Goal: Task Accomplishment & Management: Manage account settings

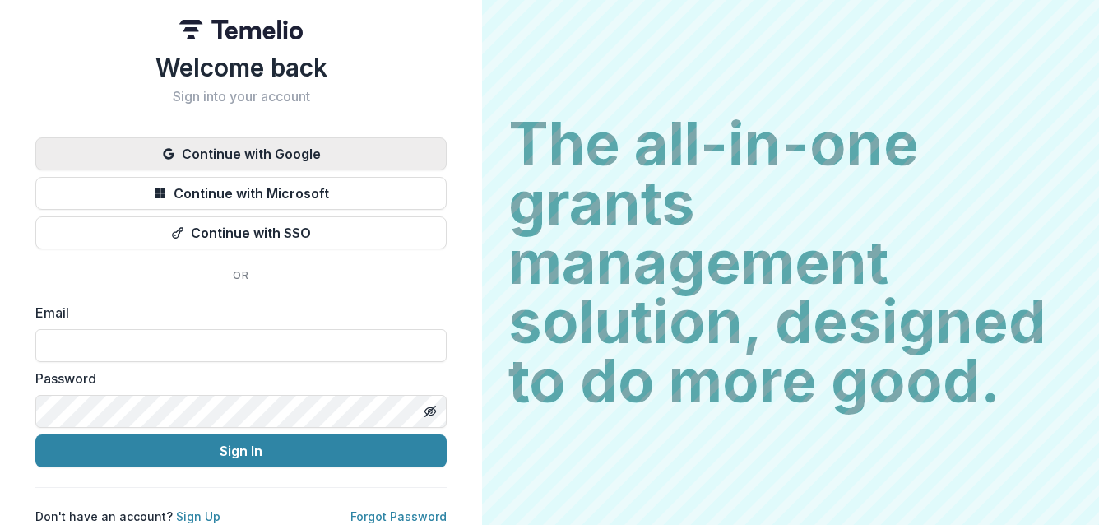
click at [325, 160] on button "Continue with Google" at bounding box center [240, 153] width 411 height 33
click at [206, 147] on button "Continue with Google" at bounding box center [240, 153] width 411 height 33
click at [290, 149] on button "Continue with Google" at bounding box center [240, 153] width 411 height 33
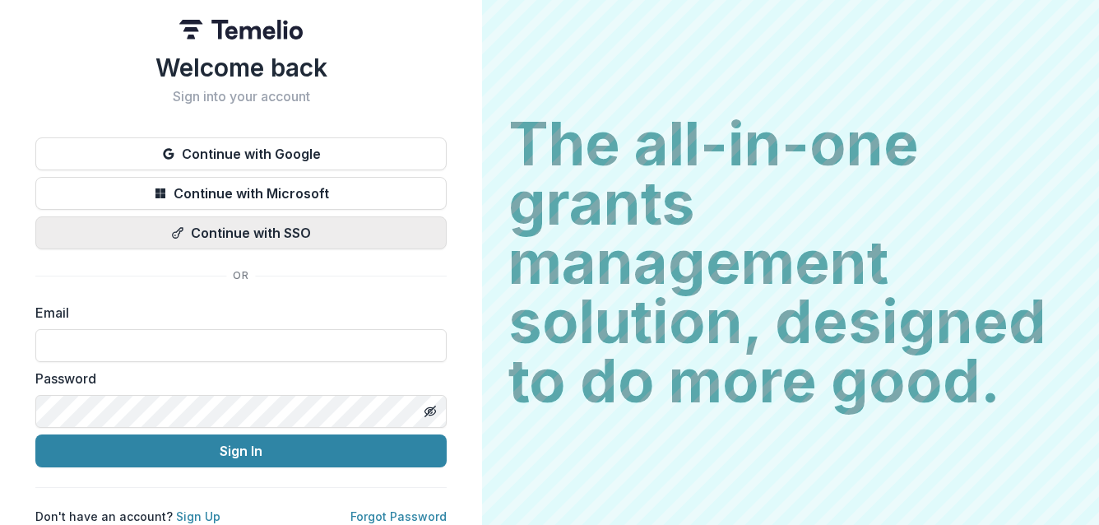
scroll to position [13, 0]
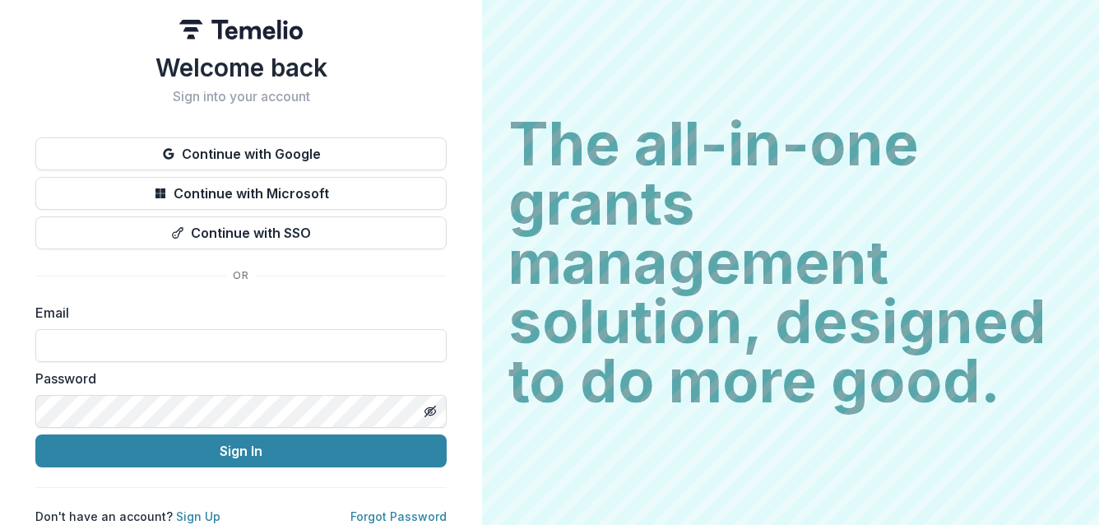
click at [249, 159] on button "Continue with Google" at bounding box center [240, 153] width 411 height 33
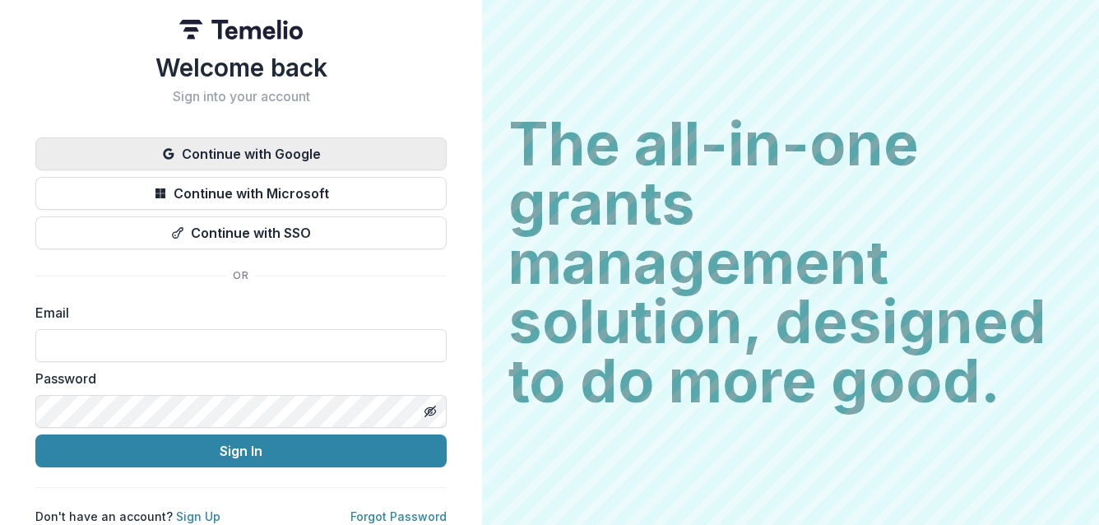
click at [229, 150] on button "Continue with Google" at bounding box center [240, 153] width 411 height 33
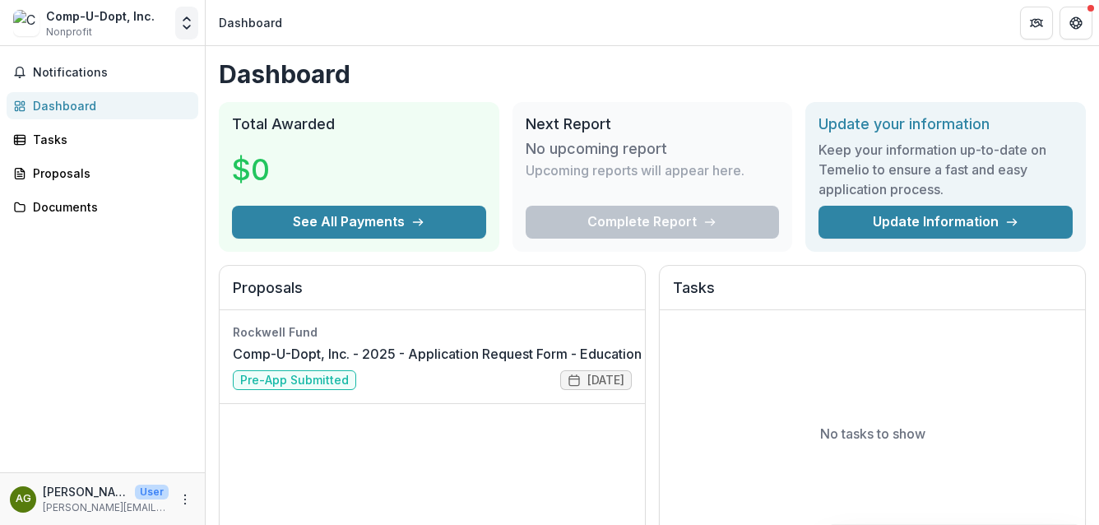
click at [183, 21] on icon "Open entity switcher" at bounding box center [186, 23] width 16 height 16
click at [44, 88] on link "Settings" at bounding box center [102, 90] width 197 height 27
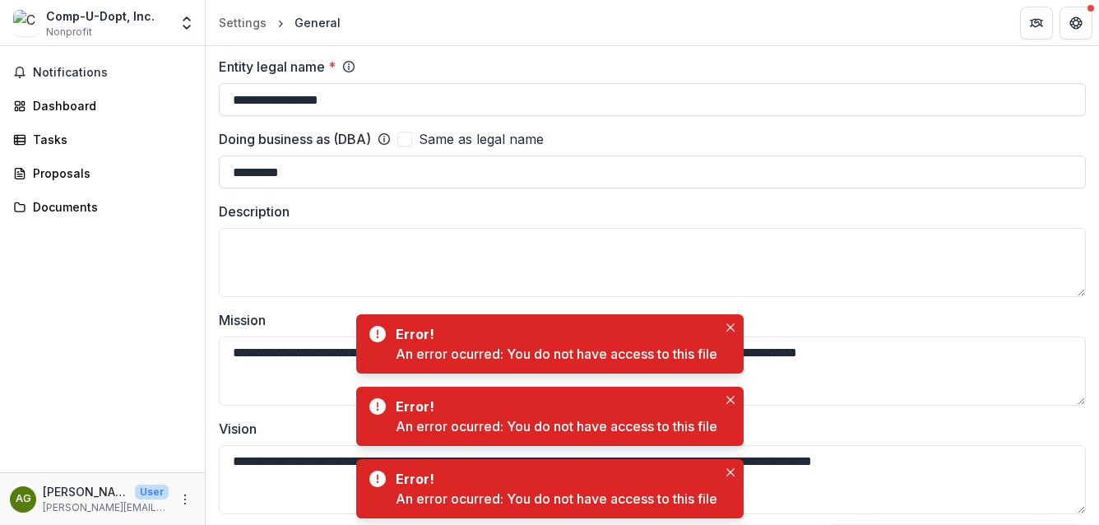
scroll to position [150, 0]
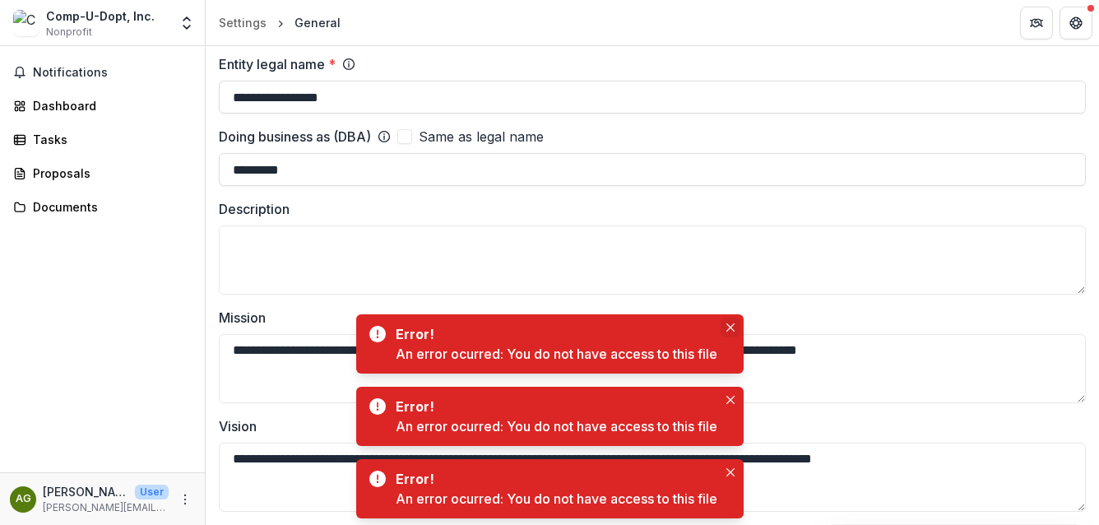
click at [736, 331] on button "Close" at bounding box center [730, 327] width 20 height 20
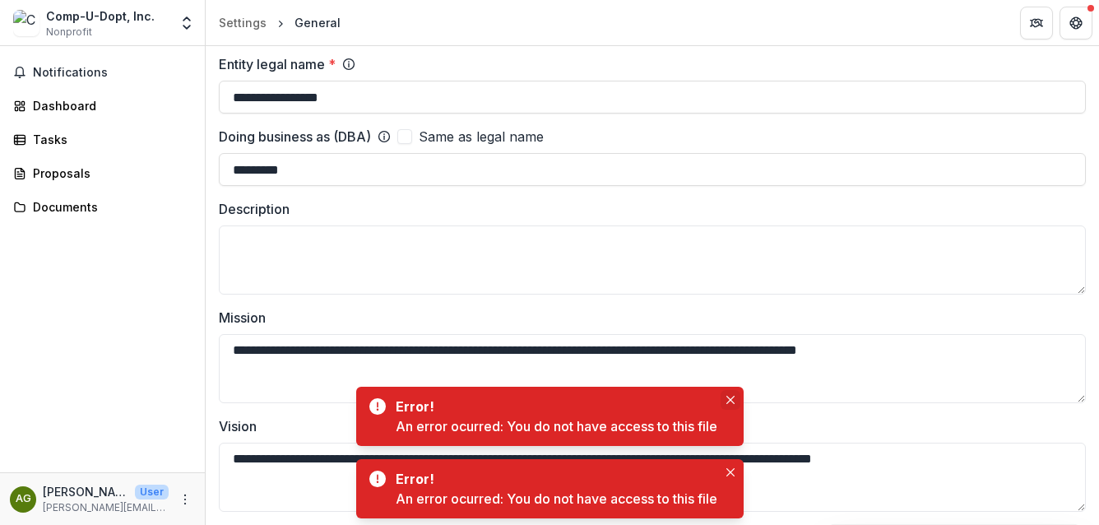
click at [731, 399] on icon "Close" at bounding box center [730, 400] width 8 height 8
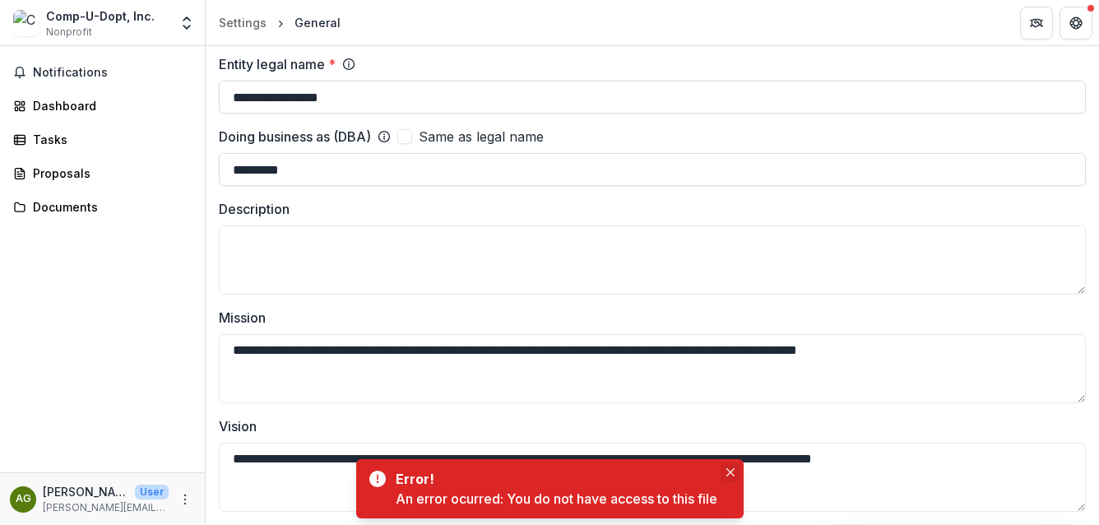
click at [733, 475] on icon "Close" at bounding box center [730, 472] width 8 height 8
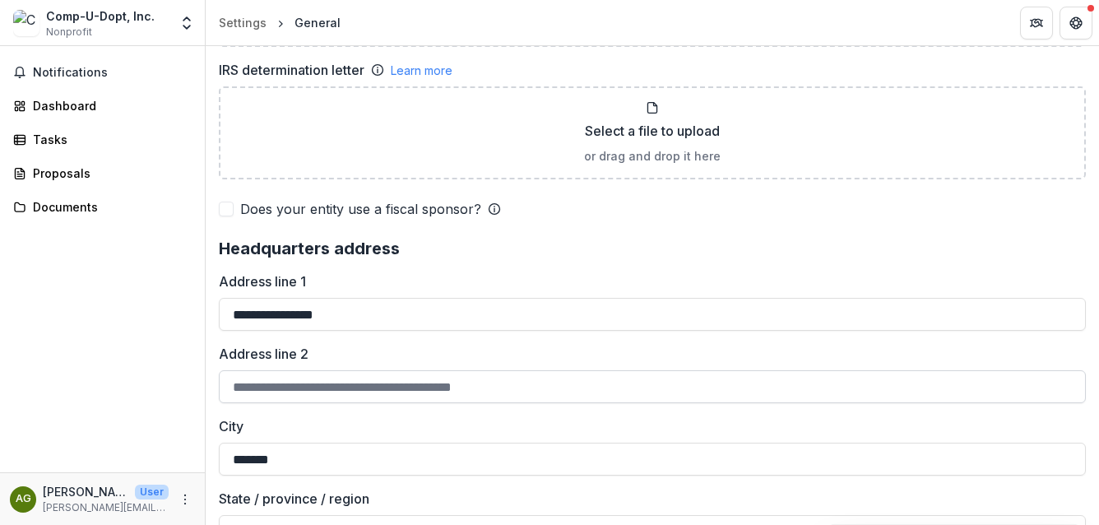
scroll to position [1114, 0]
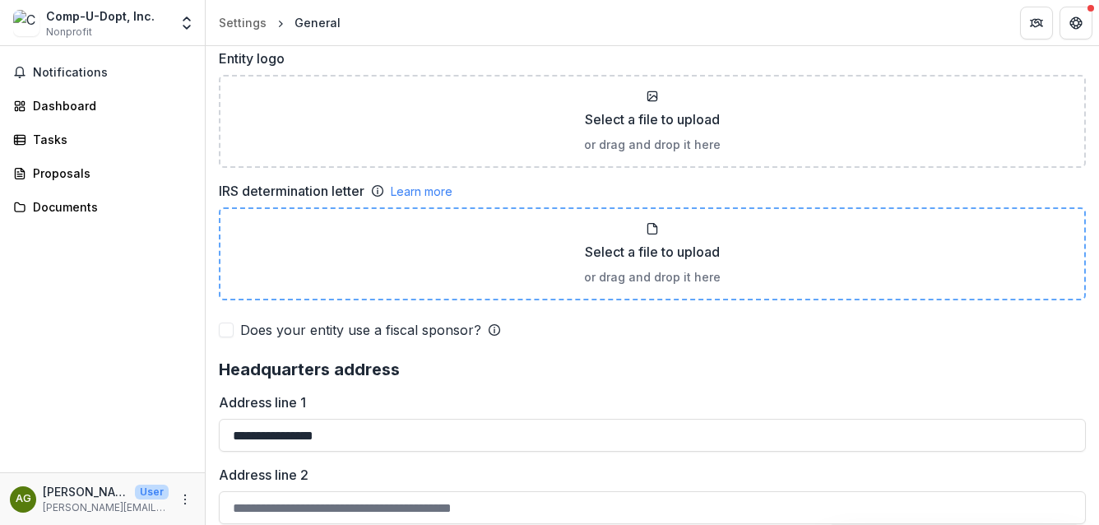
click at [641, 246] on p "Select a file to upload" at bounding box center [652, 252] width 135 height 20
type input "**********"
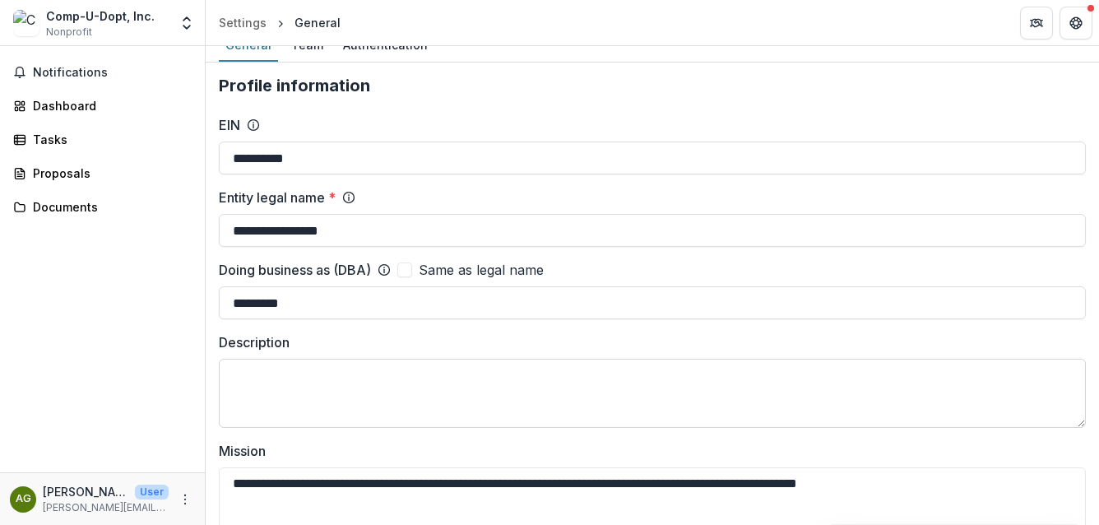
scroll to position [0, 0]
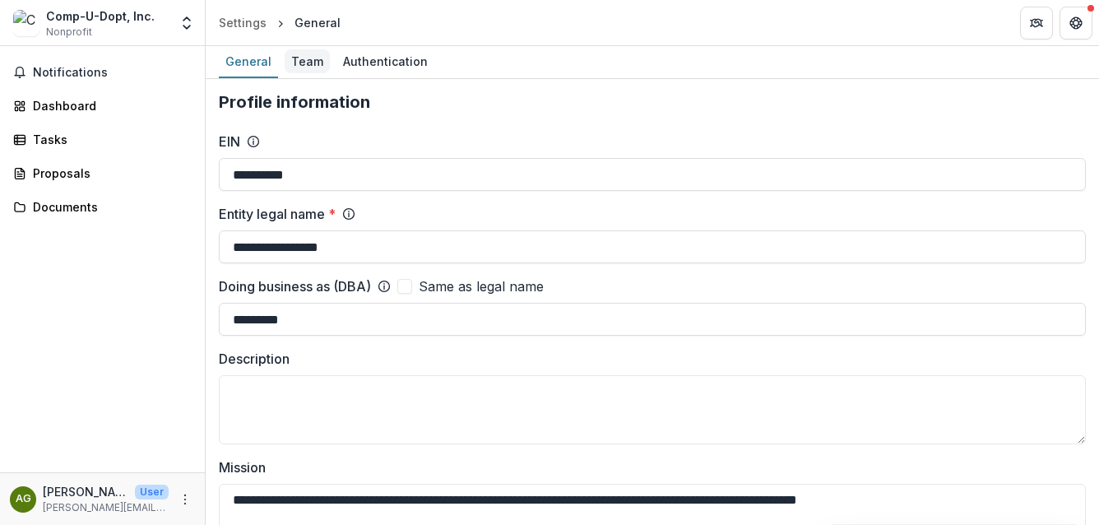
click at [310, 56] on div "Team" at bounding box center [307, 61] width 45 height 24
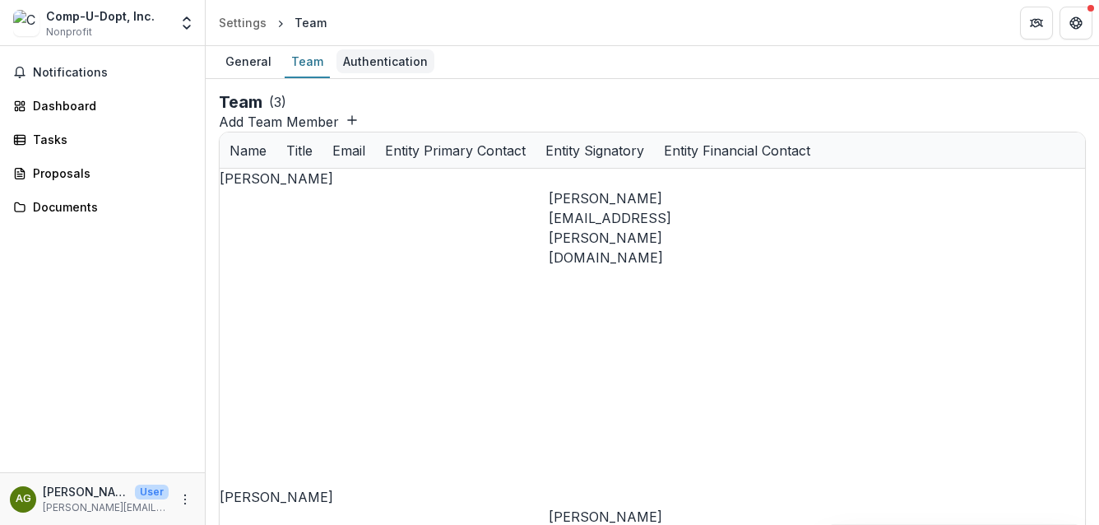
click at [373, 54] on div "Authentication" at bounding box center [385, 61] width 98 height 24
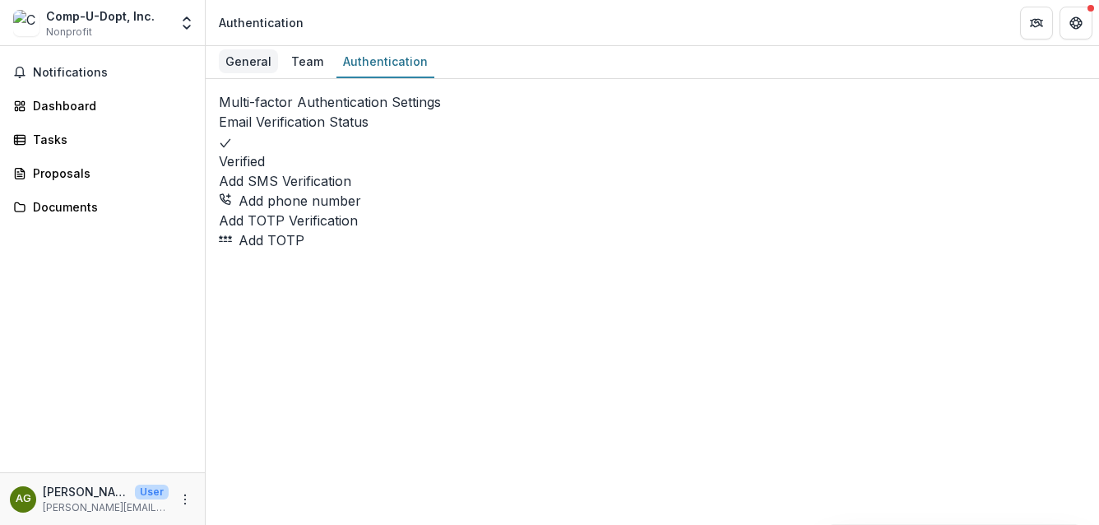
click at [219, 58] on div "General" at bounding box center [248, 61] width 59 height 24
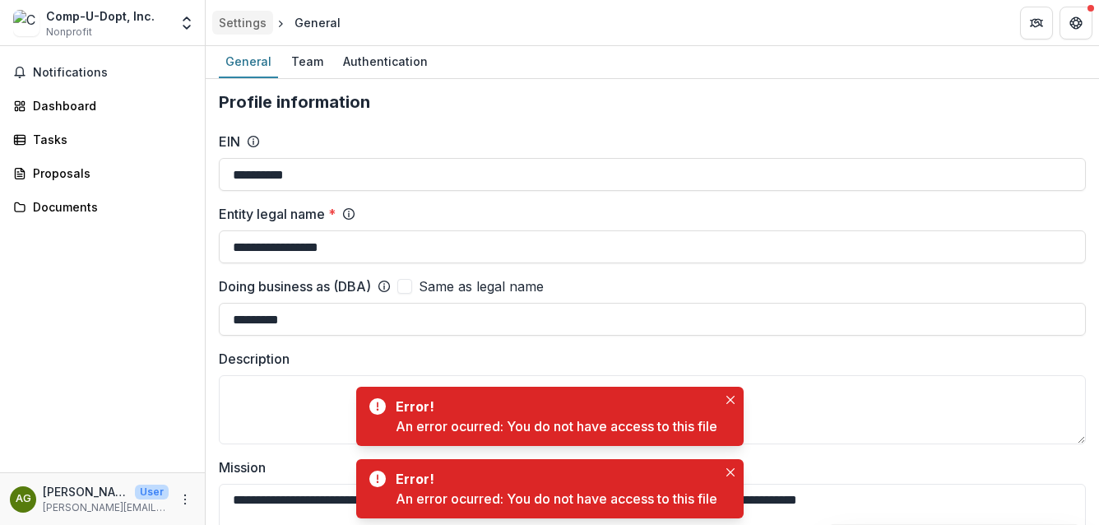
click at [243, 24] on div "Settings" at bounding box center [243, 22] width 48 height 17
click at [1082, 17] on button "Get Help" at bounding box center [1075, 23] width 33 height 33
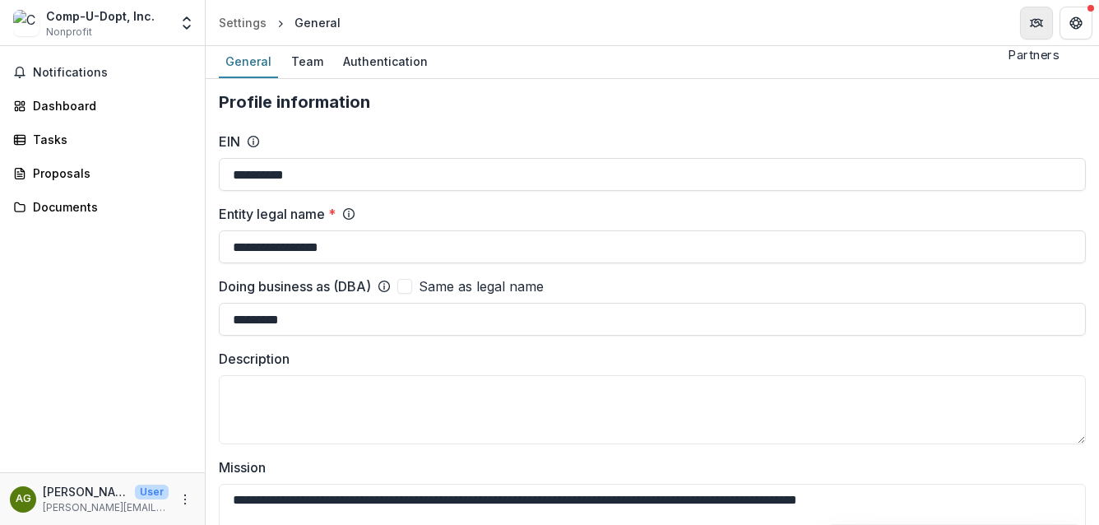
click at [1035, 25] on icon "Partners" at bounding box center [1034, 23] width 7 height 5
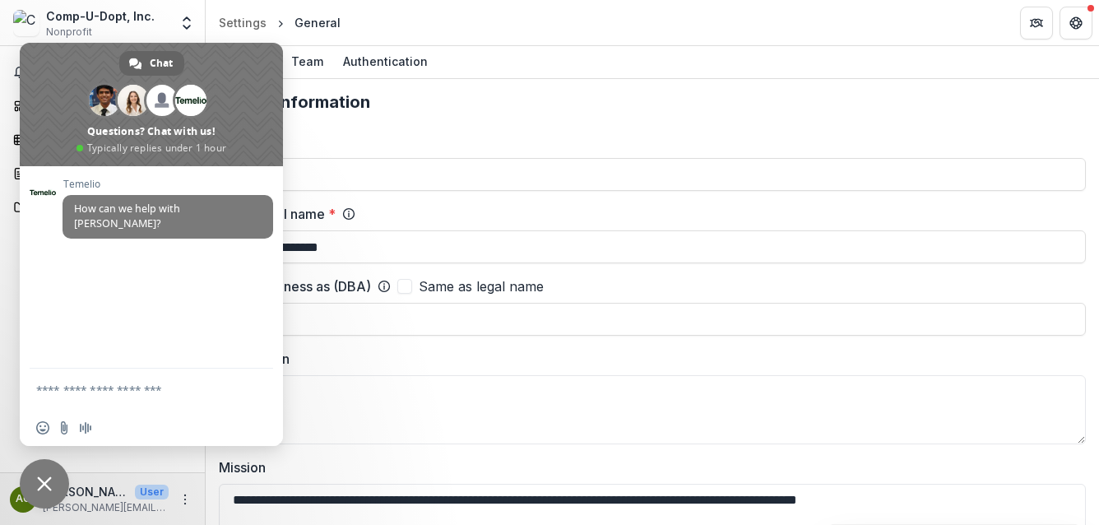
click at [3, 342] on div "Notifications Dashboard Tasks Proposals Documents" at bounding box center [102, 259] width 205 height 426
click at [100, 508] on p "angela.gerlich@compudopt.org" at bounding box center [106, 507] width 126 height 15
click at [183, 502] on icon "More" at bounding box center [184, 499] width 13 height 13
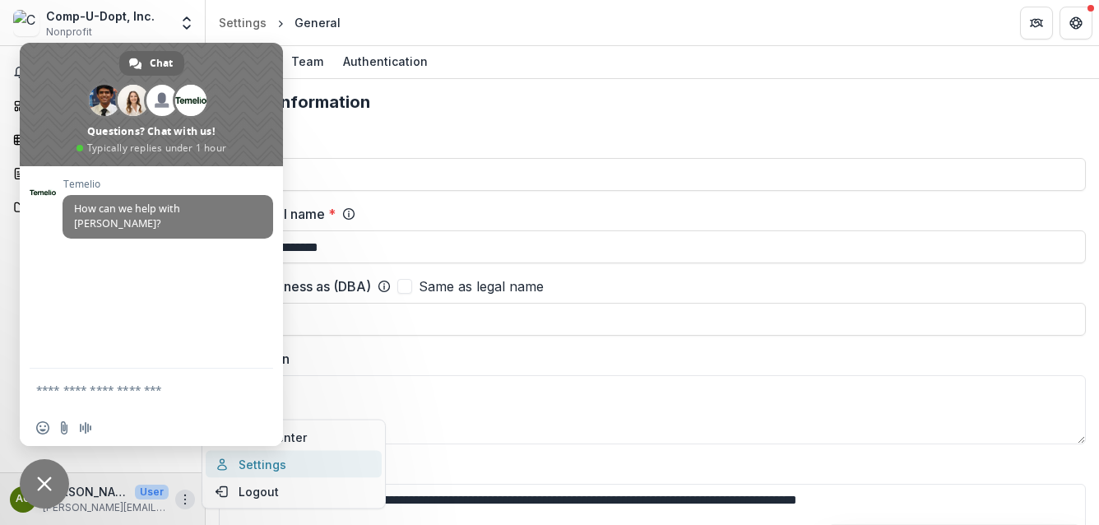
click at [247, 457] on link "Settings" at bounding box center [294, 464] width 176 height 27
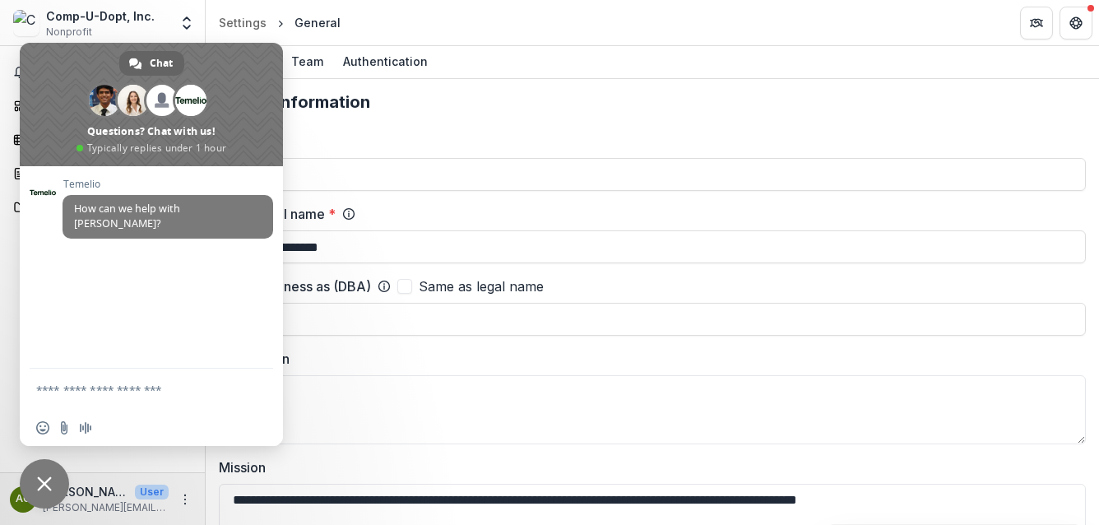
click at [46, 483] on span "Close chat" at bounding box center [44, 483] width 15 height 15
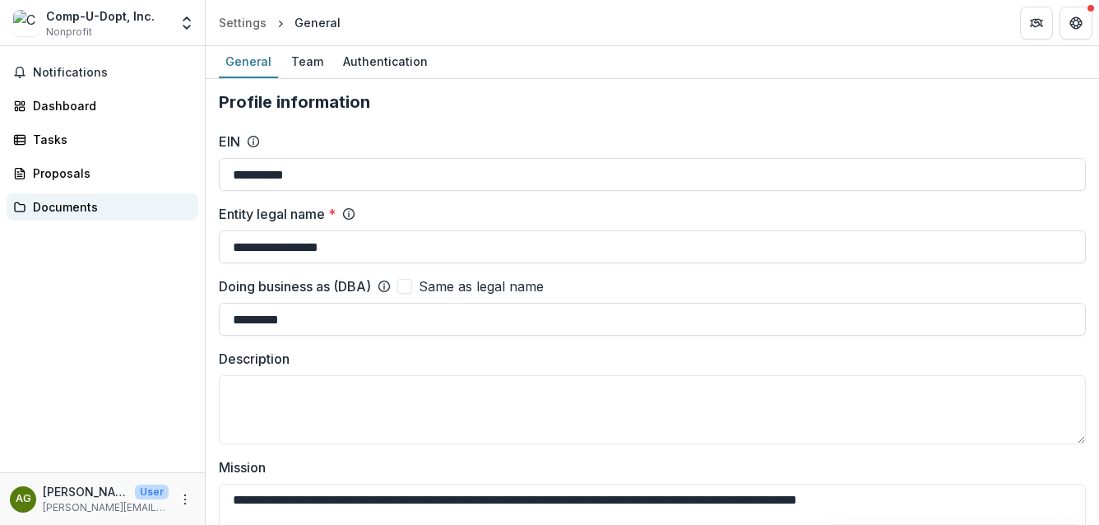
click at [65, 211] on div "Documents" at bounding box center [109, 206] width 152 height 17
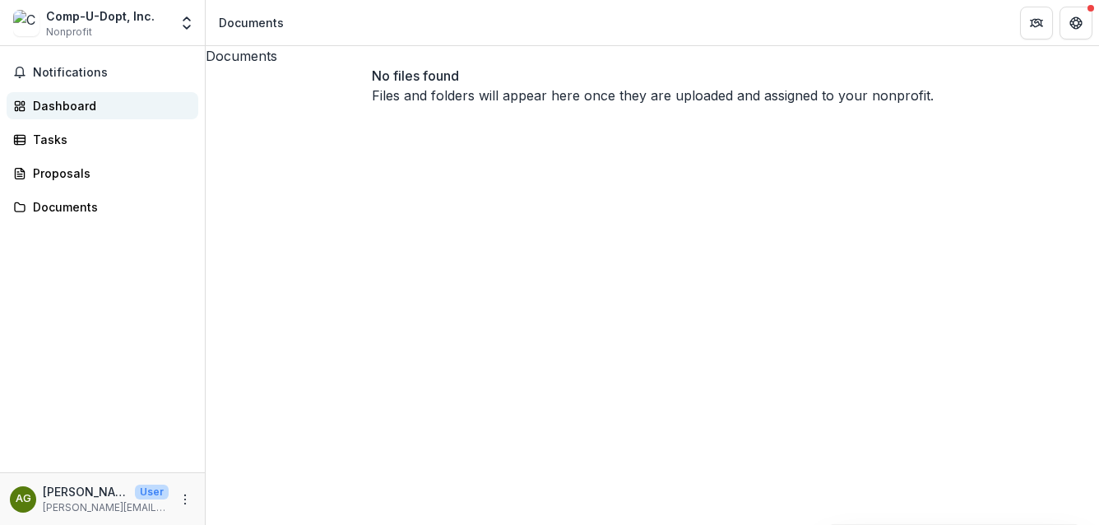
click at [68, 108] on div "Dashboard" at bounding box center [109, 105] width 152 height 17
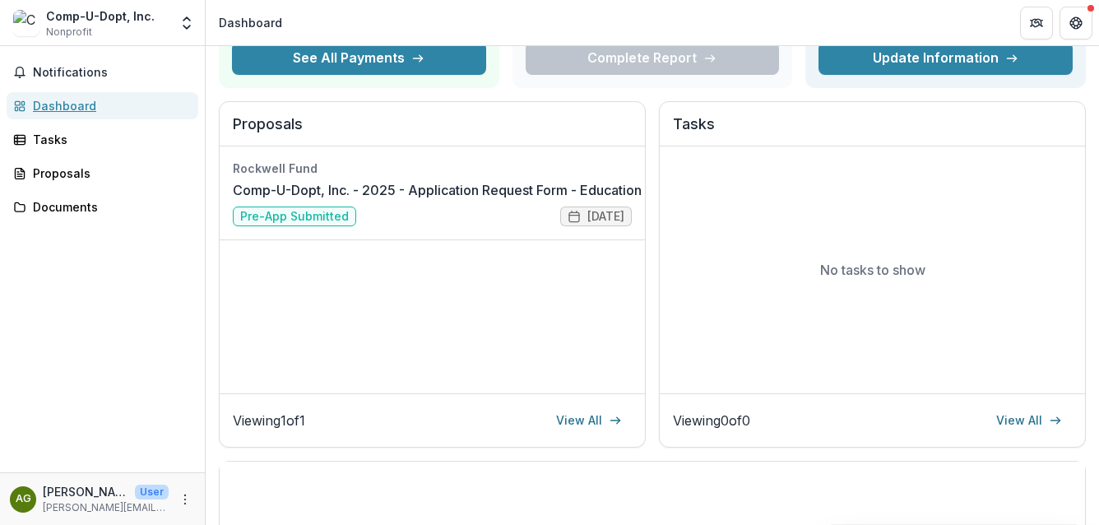
scroll to position [252, 0]
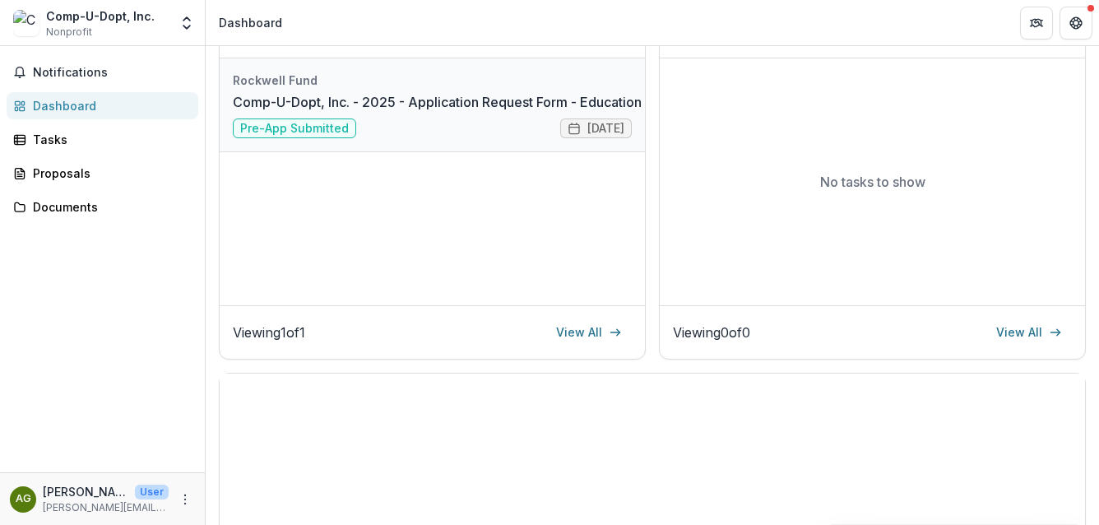
click at [369, 103] on link "Comp-U-Dopt, Inc. - 2025 - Application Request Form - Education" at bounding box center [437, 102] width 409 height 20
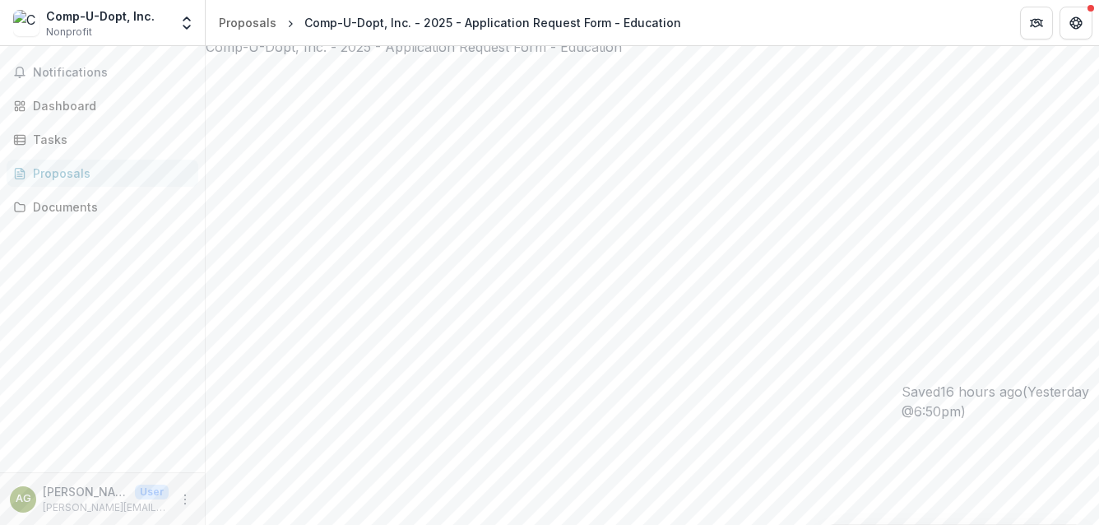
scroll to position [1069, 0]
